Goal: Transaction & Acquisition: Purchase product/service

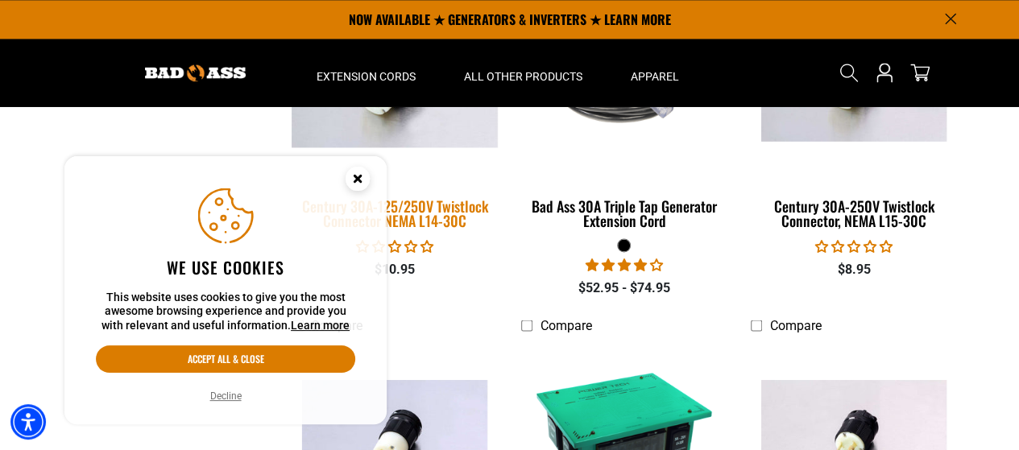
scroll to position [1128, 0]
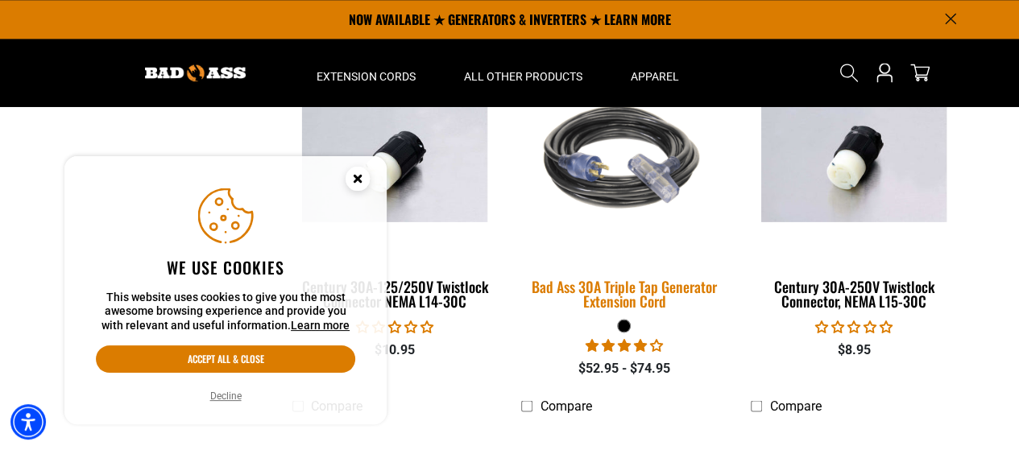
click at [631, 289] on div "Bad Ass 30A Triple Tap Generator Extension Cord" at bounding box center [623, 293] width 205 height 29
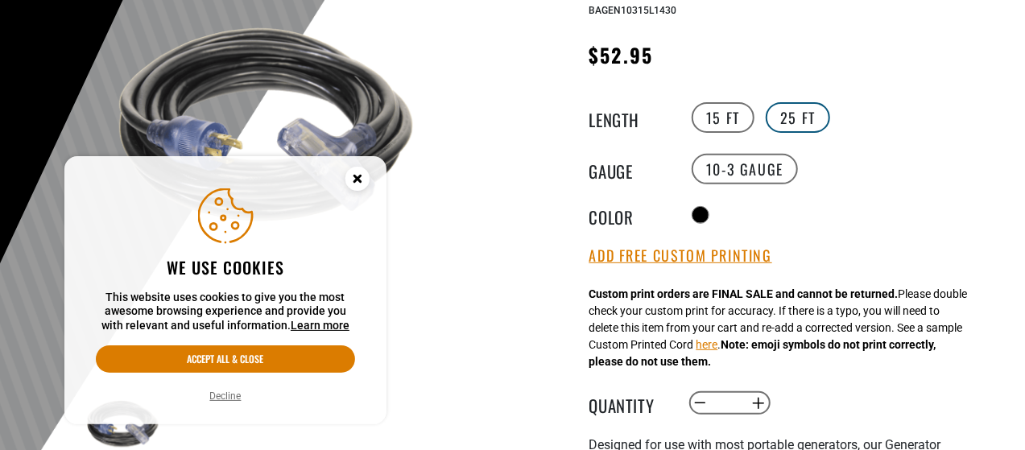
click at [796, 112] on label "25 FT" at bounding box center [798, 117] width 64 height 31
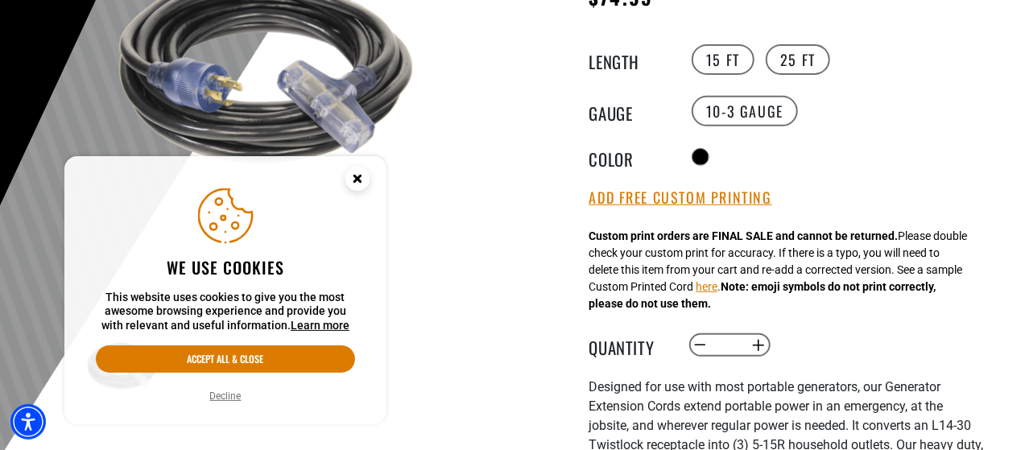
scroll to position [322, 0]
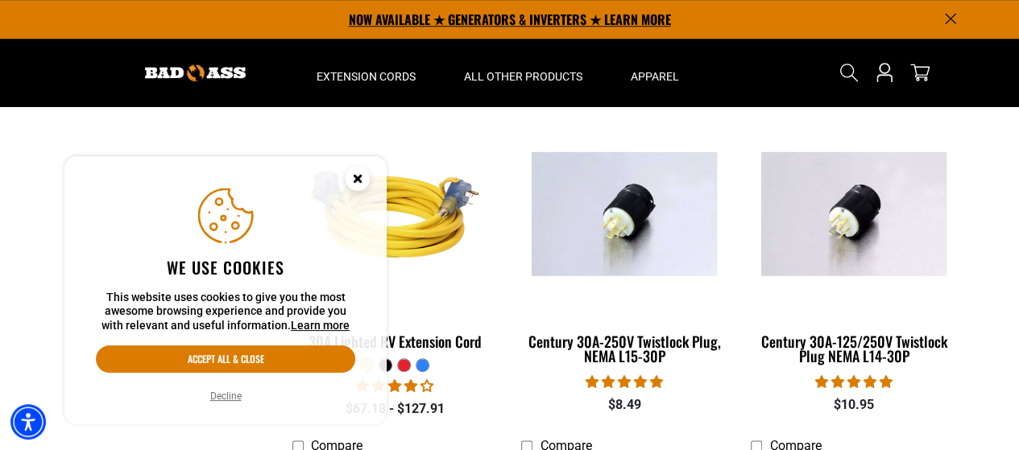
scroll to position [403, 0]
